Goal: Information Seeking & Learning: Learn about a topic

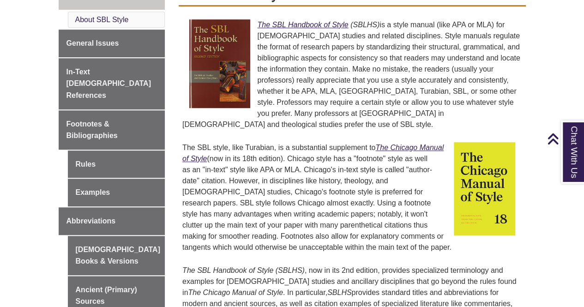
scroll to position [276, 0]
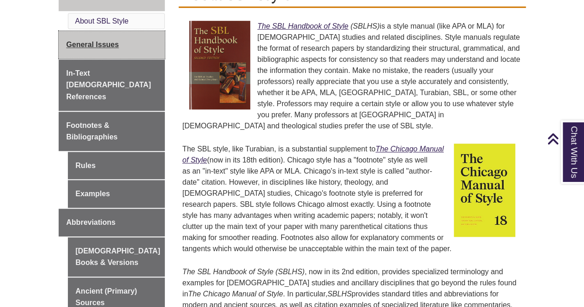
click at [104, 44] on span "General Issues" at bounding box center [93, 45] width 53 height 8
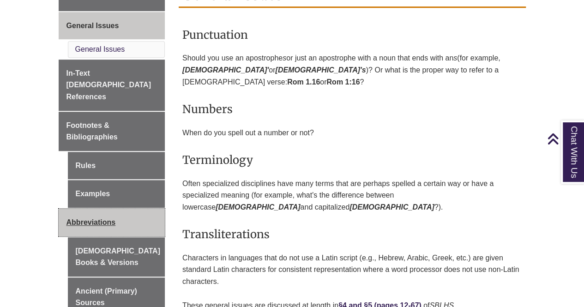
scroll to position [277, 0]
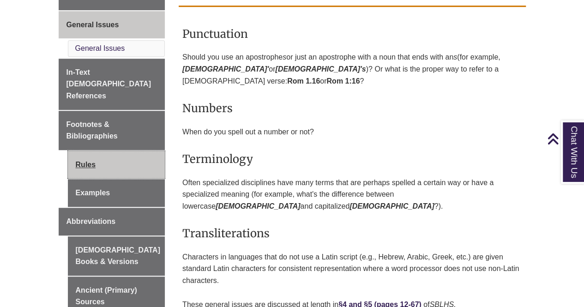
click at [129, 152] on link "Rules" at bounding box center [116, 165] width 97 height 28
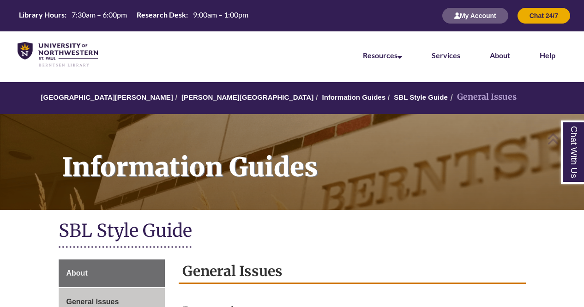
scroll to position [277, 0]
